Goal: Task Accomplishment & Management: Manage account settings

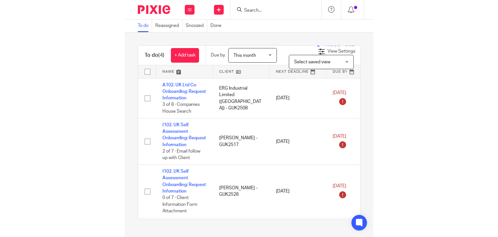
scroll to position [46, 0]
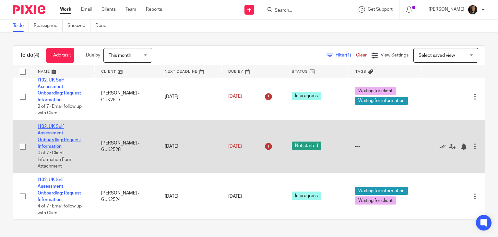
click at [45, 132] on link "I102. UK Self Assessment Onboarding: Request Information" at bounding box center [59, 136] width 43 height 24
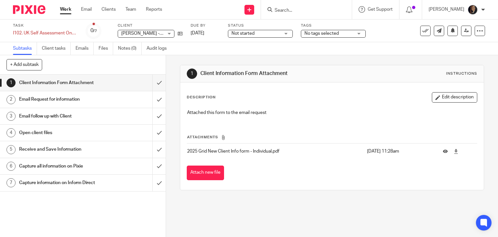
click at [277, 35] on span "Not started" at bounding box center [255, 33] width 49 height 7
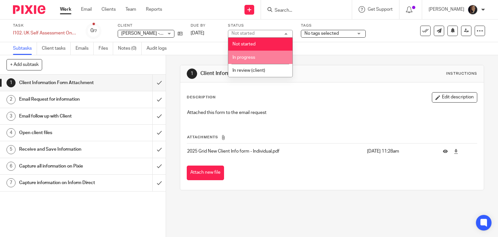
click at [276, 54] on li "In progress" at bounding box center [260, 57] width 64 height 13
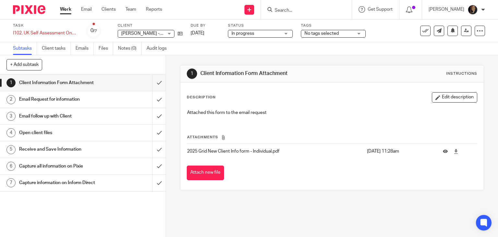
click at [319, 35] on span "No tags selected" at bounding box center [321, 33] width 34 height 5
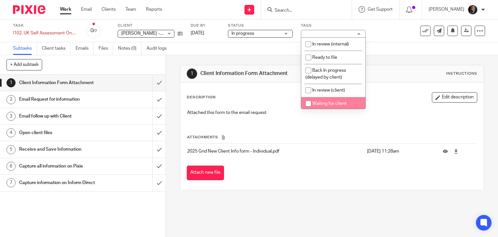
click at [328, 102] on span "Waiting for client" at bounding box center [329, 103] width 34 height 5
checkbox input "true"
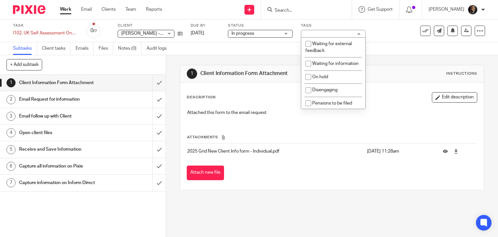
scroll to position [107, 0]
click at [339, 64] on li "Waiting for information" at bounding box center [333, 62] width 64 height 13
checkbox input "true"
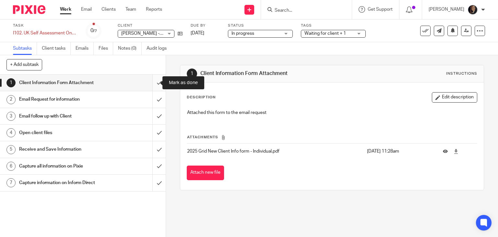
click at [150, 81] on input "submit" at bounding box center [83, 83] width 166 height 16
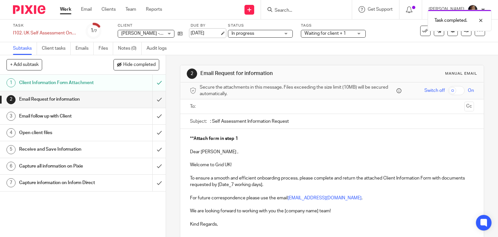
click at [220, 34] on link "[DATE]" at bounding box center [205, 33] width 29 height 7
drag, startPoint x: 222, startPoint y: 225, endPoint x: 338, endPoint y: 212, distance: 116.5
click at [338, 212] on div "**Attach form in step 1 Dear Jean-Paul , Welcome to Grid UK! To ensure a smooth…" at bounding box center [332, 187] width 304 height 116
click at [338, 212] on p "We are looking forward to working with you the [company name] team!" at bounding box center [332, 210] width 284 height 6
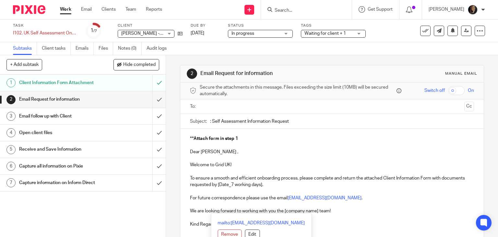
drag, startPoint x: 339, startPoint y: 208, endPoint x: 179, endPoint y: 151, distance: 170.3
click at [180, 151] on div "**Attach form in step 1 Dear Jean-Paul , Welcome to Grid UK! To ensure a smooth…" at bounding box center [332, 187] width 304 height 116
copy div "Dear Jean-Paul , Welcome to Grid UK! To ensure a smooth and efficient onboardin…"
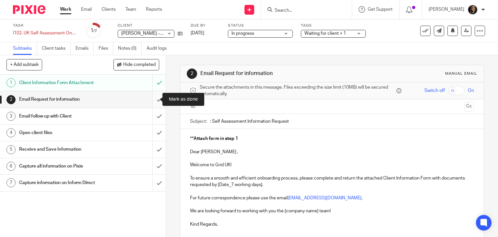
click at [150, 99] on input "submit" at bounding box center [83, 99] width 166 height 16
